Goal: Use online tool/utility: Utilize a website feature to perform a specific function

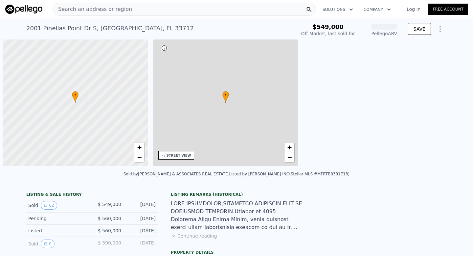
scroll to position [0, 3]
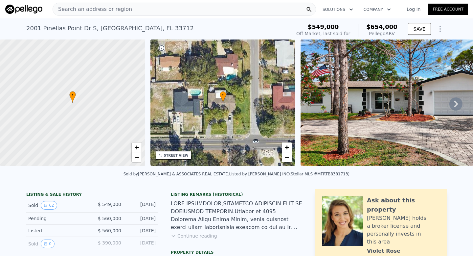
click at [420, 129] on img at bounding box center [413, 102] width 225 height 126
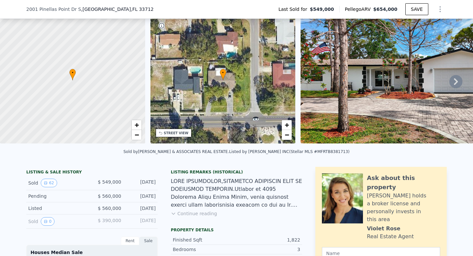
scroll to position [0, 0]
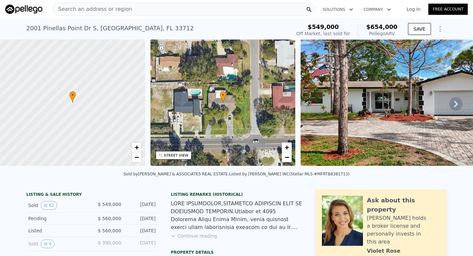
click at [458, 101] on icon at bounding box center [456, 103] width 13 height 13
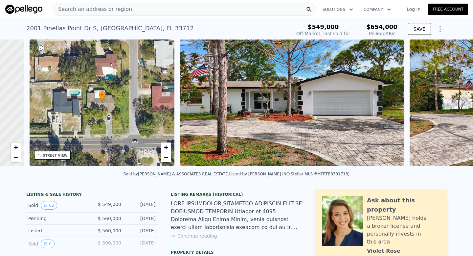
scroll to position [0, 153]
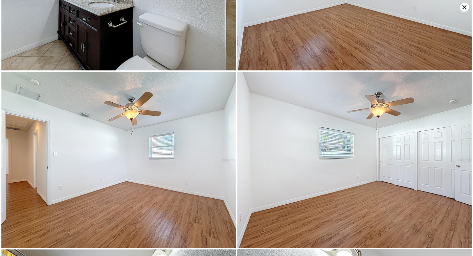
scroll to position [2484, 0]
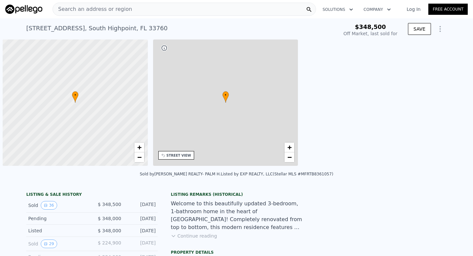
scroll to position [0, 3]
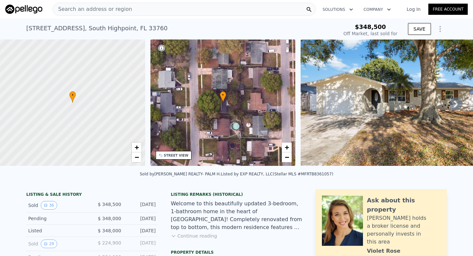
click at [455, 103] on icon at bounding box center [456, 103] width 13 height 13
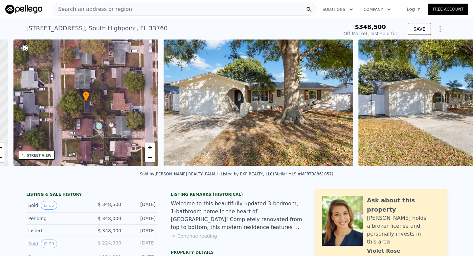
scroll to position [0, 153]
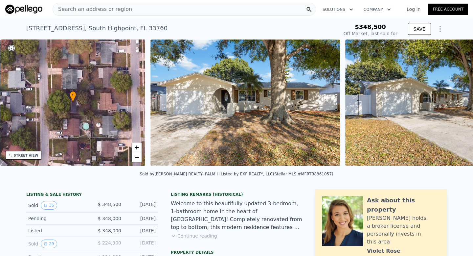
click at [455, 103] on img at bounding box center [440, 102] width 189 height 126
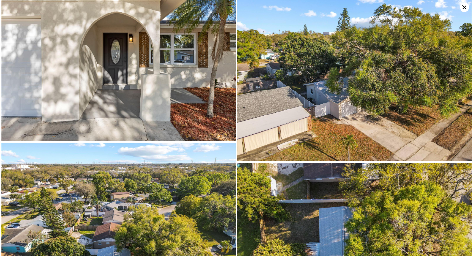
scroll to position [0, 0]
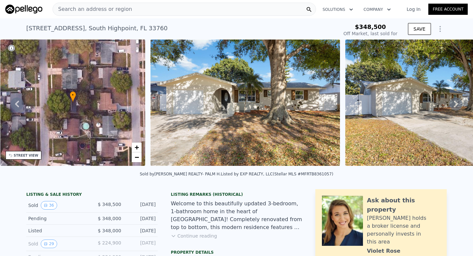
type input "$ 373,000"
type input "-$ 17,214"
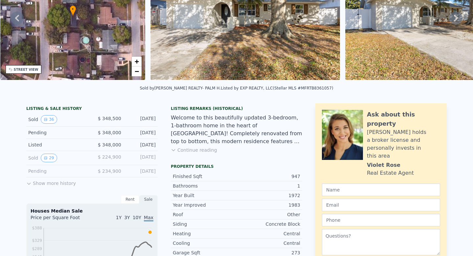
scroll to position [2, 0]
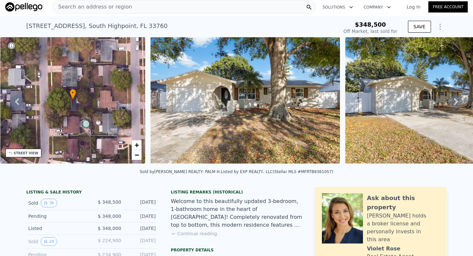
click at [417, 128] on img at bounding box center [440, 100] width 189 height 126
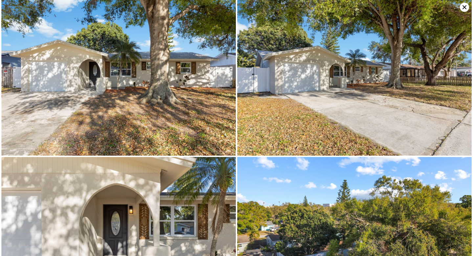
scroll to position [0, 0]
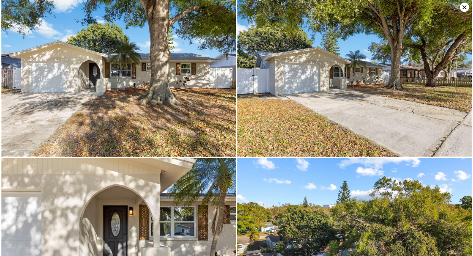
click at [468, 10] on icon at bounding box center [464, 7] width 9 height 9
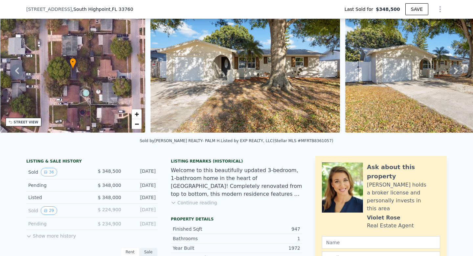
scroll to position [37, 0]
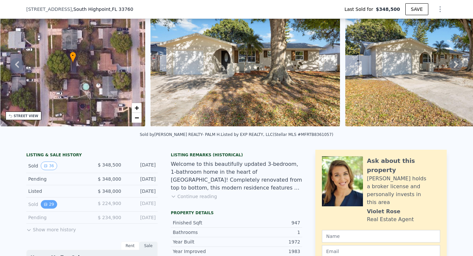
click at [46, 205] on icon "View historical data" at bounding box center [46, 204] width 4 height 4
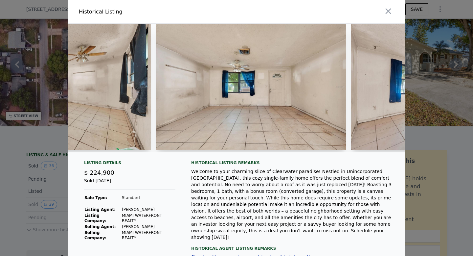
scroll to position [0, 1089]
